Goal: Find specific fact: Find specific fact

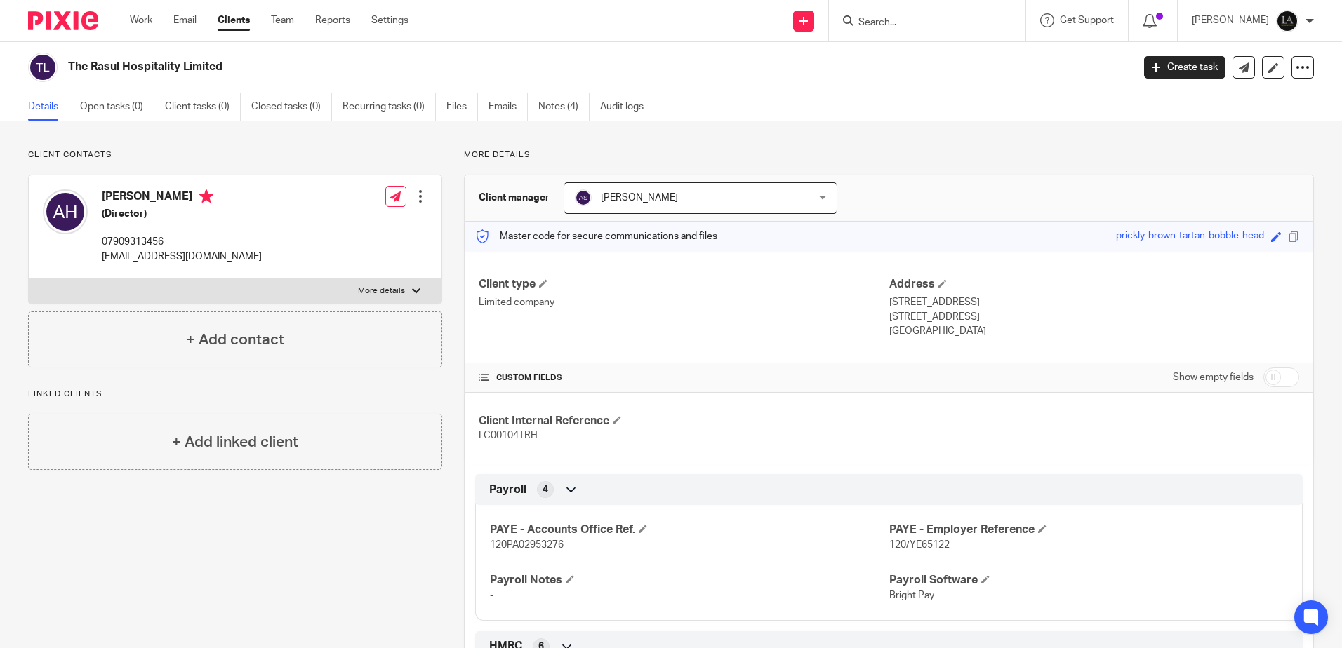
click at [898, 17] on input "Search" at bounding box center [920, 23] width 126 height 13
type input "brother"
click at [964, 55] on link at bounding box center [947, 54] width 186 height 21
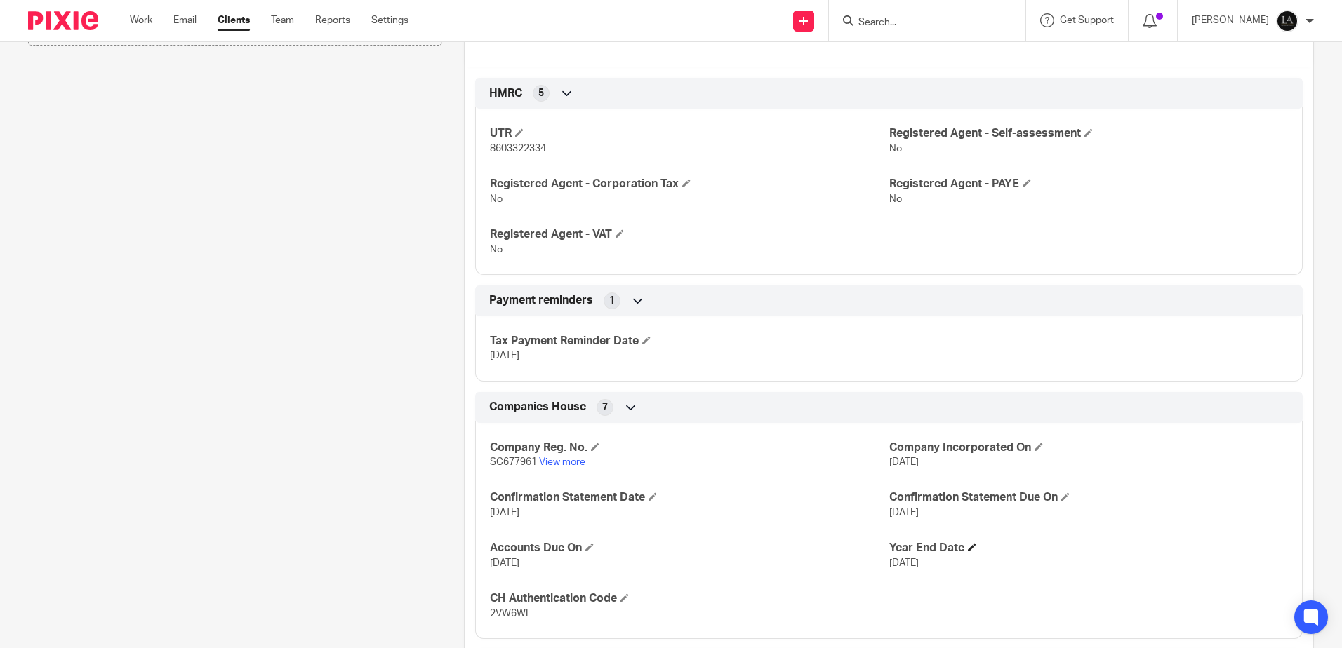
scroll to position [337, 0]
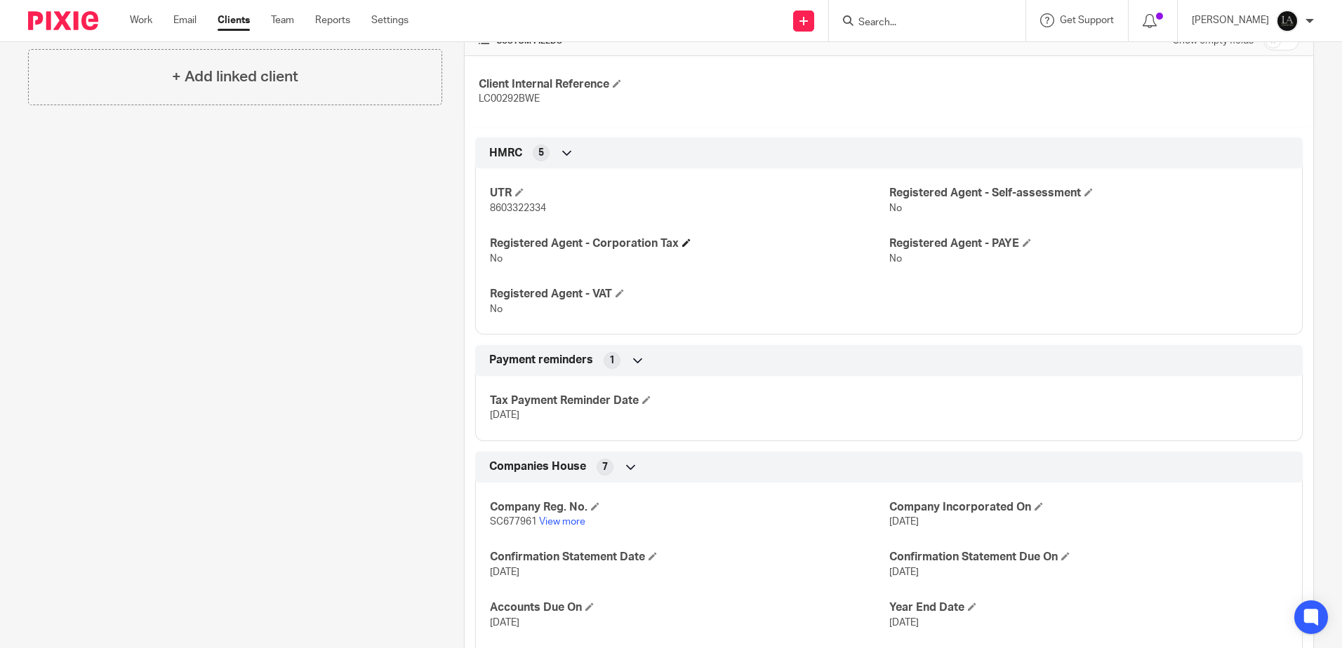
click at [776, 244] on h4 "Registered Agent - Corporation Tax" at bounding box center [689, 244] width 399 height 15
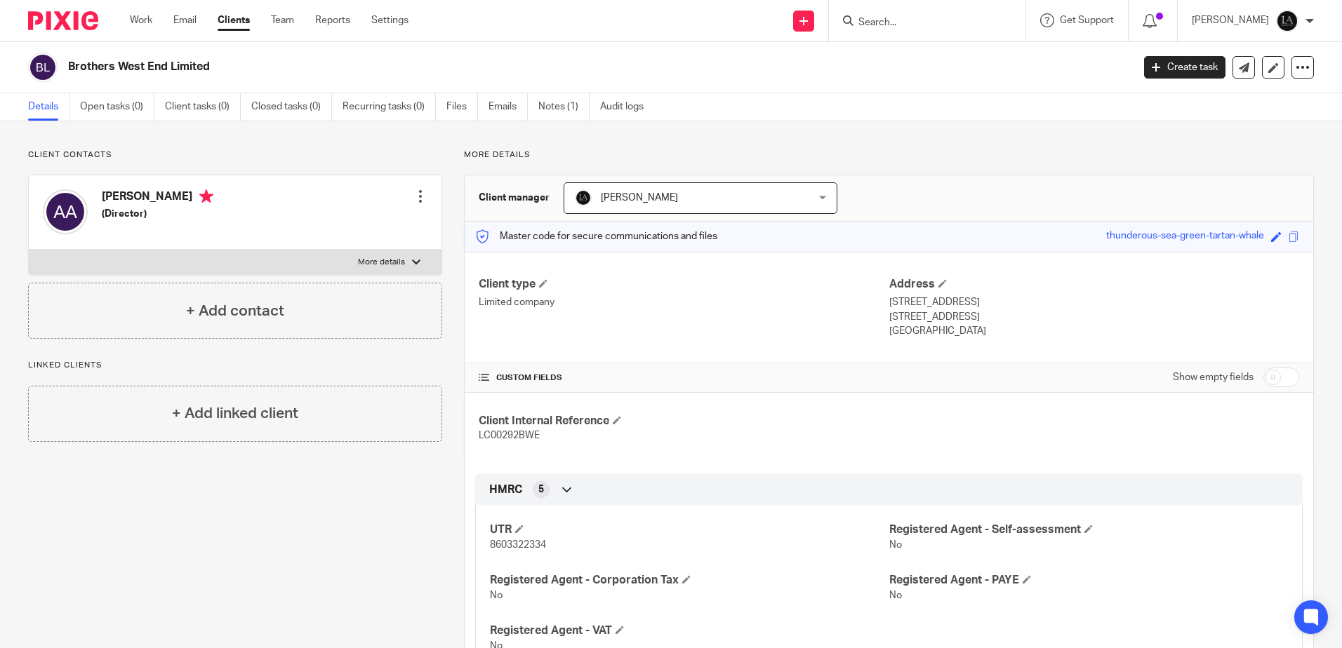
drag, startPoint x: 211, startPoint y: 65, endPoint x: 69, endPoint y: 55, distance: 142.1
click at [69, 55] on div "Brothers West End Limited" at bounding box center [575, 67] width 1095 height 29
copy h2 "Brothers West End Limited"
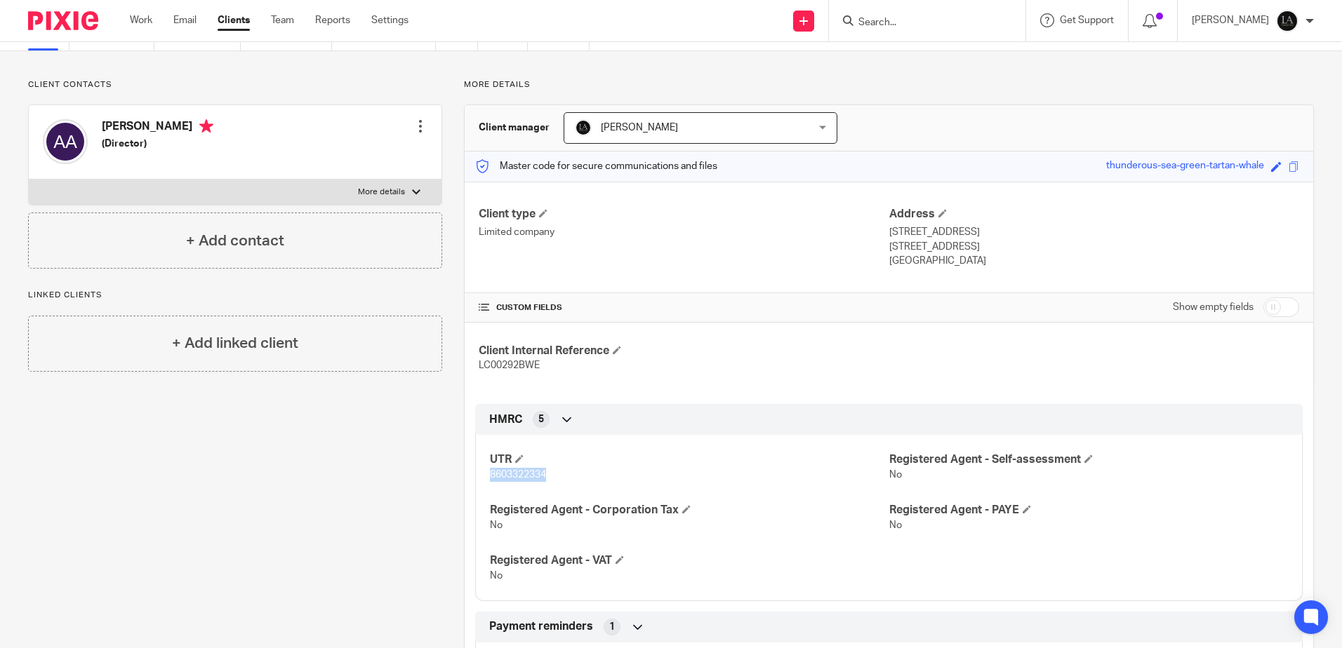
drag, startPoint x: 550, startPoint y: 477, endPoint x: 472, endPoint y: 477, distance: 77.9
click at [475, 477] on div "UTR 8603322334 Registered Agent - Self-assessment No Registered Agent - Corpora…" at bounding box center [888, 513] width 827 height 176
drag, startPoint x: 472, startPoint y: 477, endPoint x: 538, endPoint y: 477, distance: 66.7
copy span "8603322334"
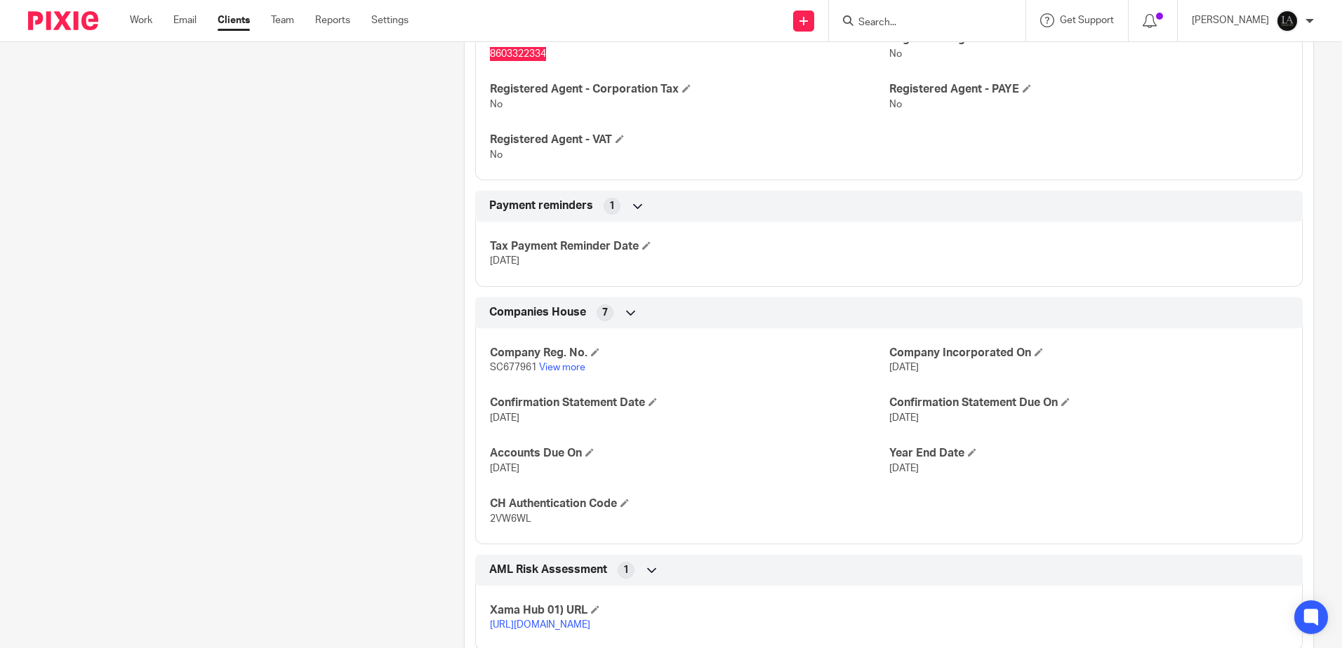
scroll to position [547, 0]
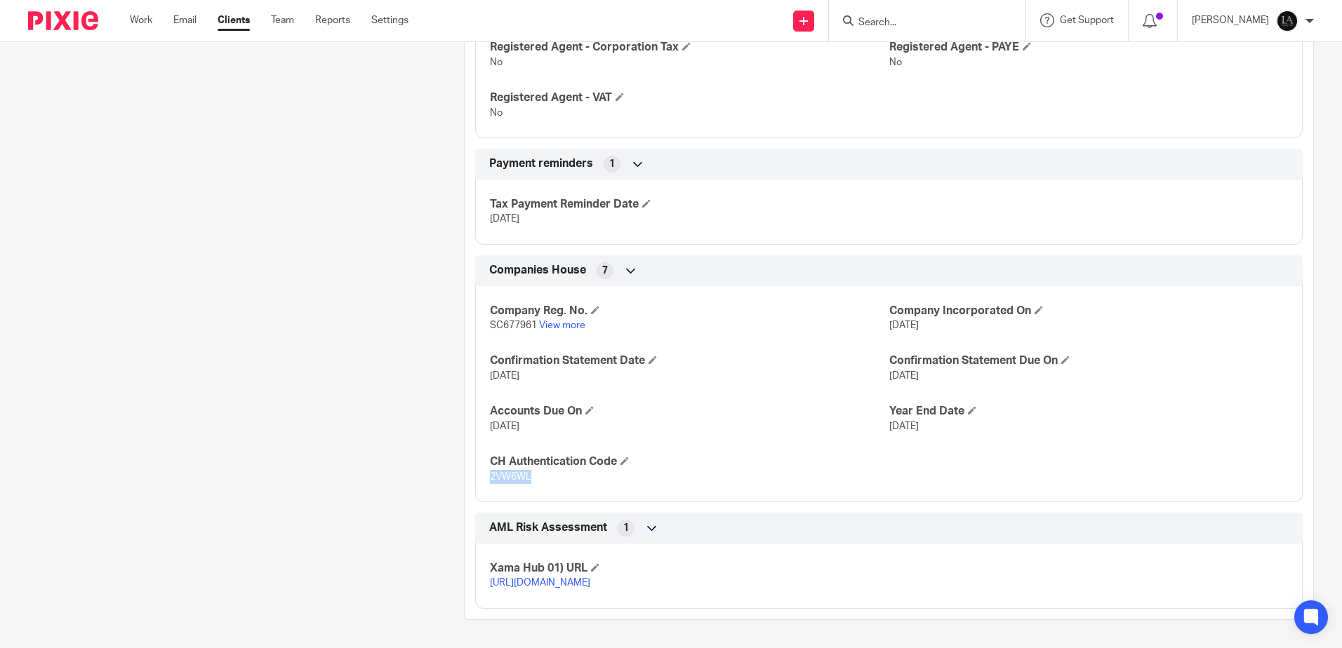
drag, startPoint x: 532, startPoint y: 460, endPoint x: 487, endPoint y: 467, distance: 45.5
click at [490, 470] on p "2VW6WL" at bounding box center [689, 477] width 399 height 14
copy span "2VW6WL"
click at [919, 20] on input "Search" at bounding box center [920, 23] width 126 height 13
type input "pap"
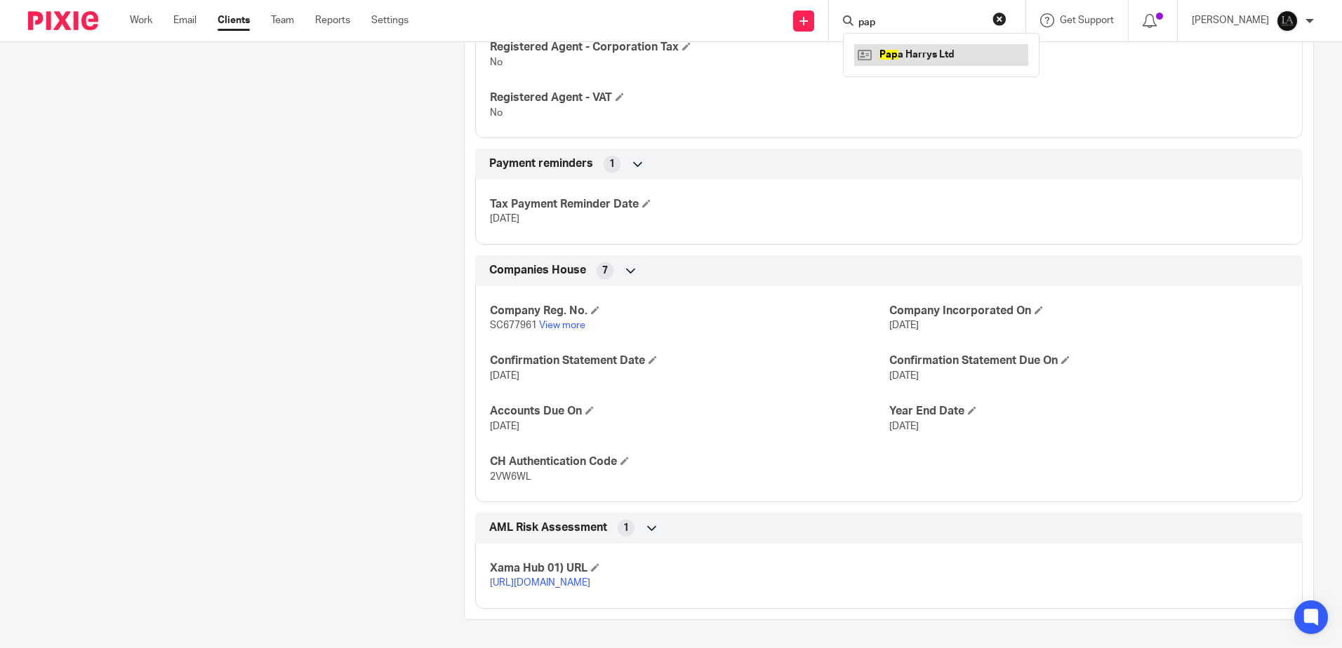
click at [947, 45] on link at bounding box center [941, 54] width 174 height 21
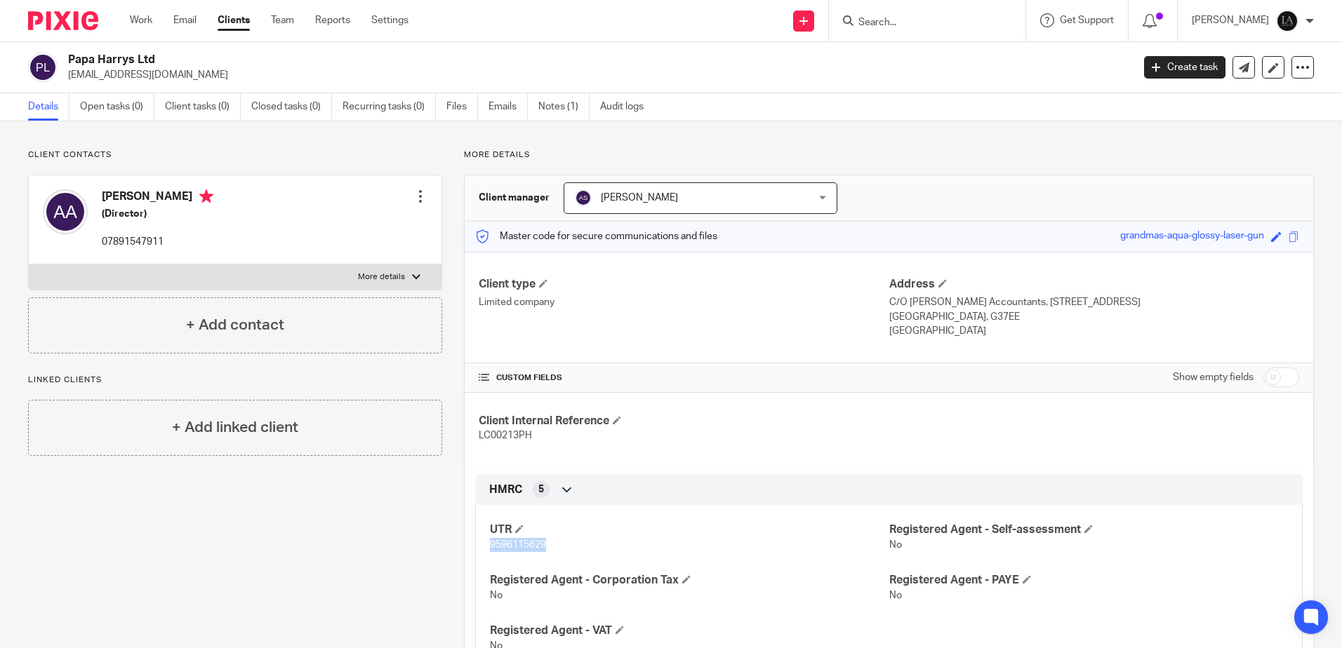
drag, startPoint x: 547, startPoint y: 545, endPoint x: 485, endPoint y: 551, distance: 62.8
click at [485, 551] on div "UTR 9596115629 Registered Agent - Self-assessment No Registered Agent - Corpora…" at bounding box center [888, 583] width 827 height 176
copy span "9596115629"
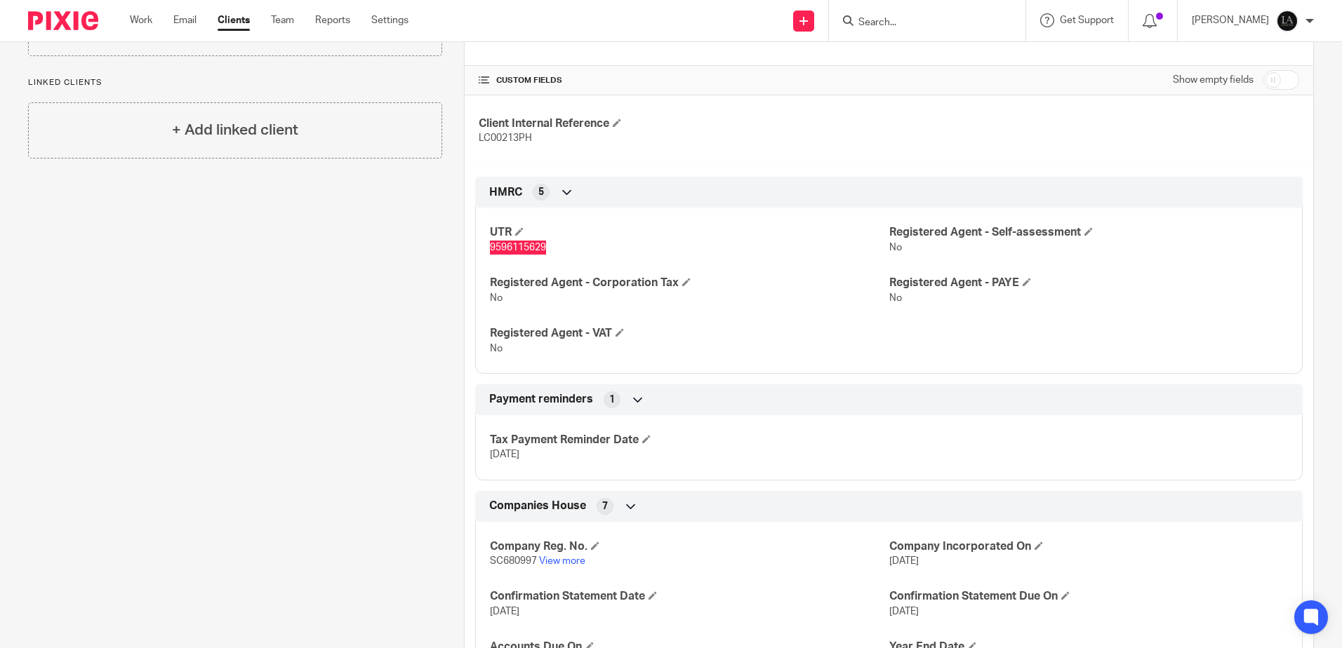
scroll to position [421, 0]
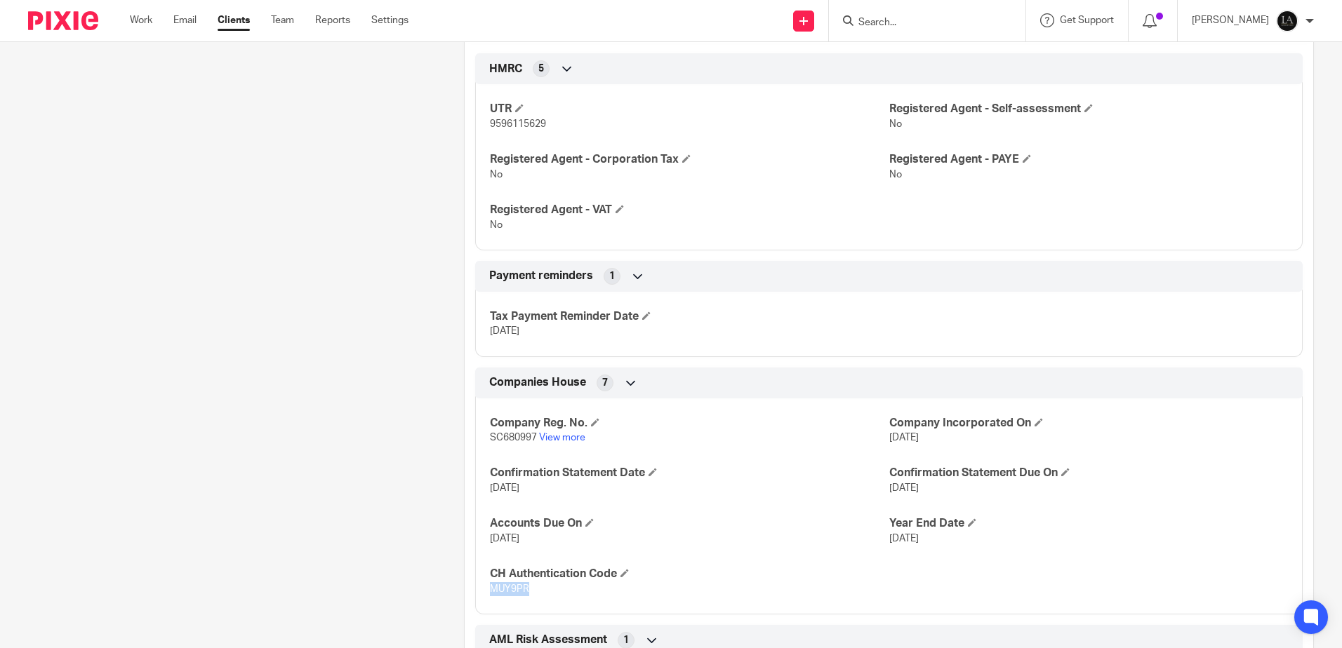
drag, startPoint x: 525, startPoint y: 589, endPoint x: 491, endPoint y: 599, distance: 36.0
click at [491, 599] on div "Company Reg. No. SC680997 View more Company Incorporated On [DATE] Confirmation…" at bounding box center [888, 501] width 827 height 227
drag, startPoint x: 491, startPoint y: 599, endPoint x: 571, endPoint y: 599, distance: 80.7
click at [573, 599] on div "Company Reg. No. SC680997 View more Company Incorporated On [DATE] Confirmation…" at bounding box center [888, 501] width 827 height 227
drag, startPoint x: 526, startPoint y: 587, endPoint x: 486, endPoint y: 586, distance: 40.0
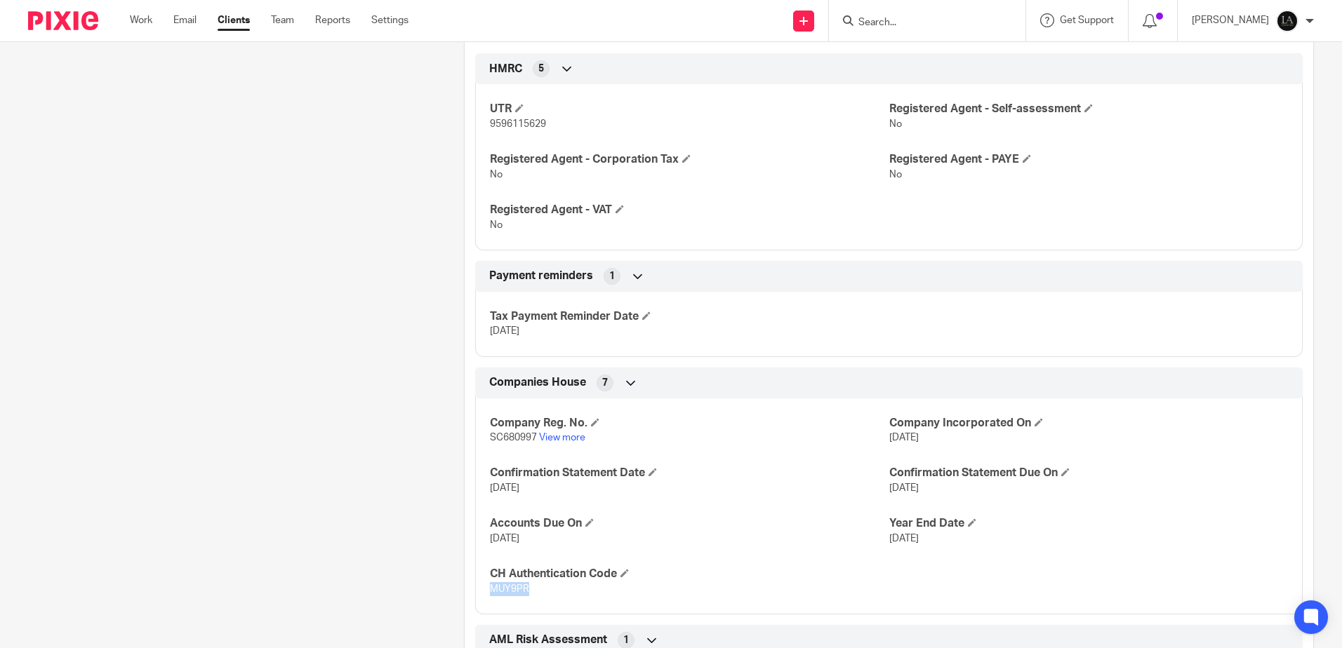
click at [486, 586] on div "Company Reg. No. SC680997 View more Company Incorporated On [DATE] Confirmation…" at bounding box center [888, 501] width 827 height 227
drag, startPoint x: 486, startPoint y: 586, endPoint x: 498, endPoint y: 589, distance: 12.9
copy span "MUY9PR"
